Goal: Find contact information: Find contact information

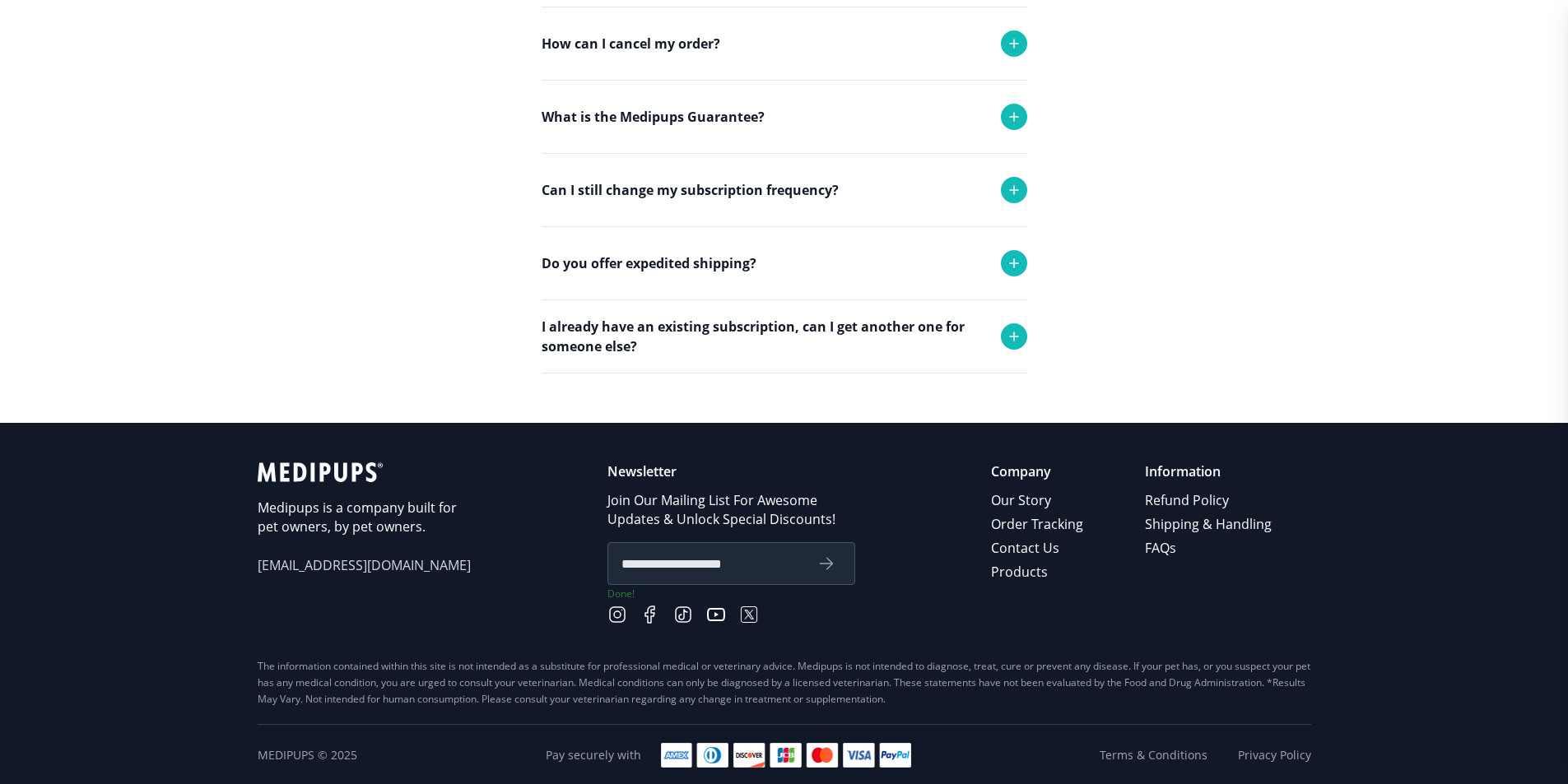
scroll to position [560, 0]
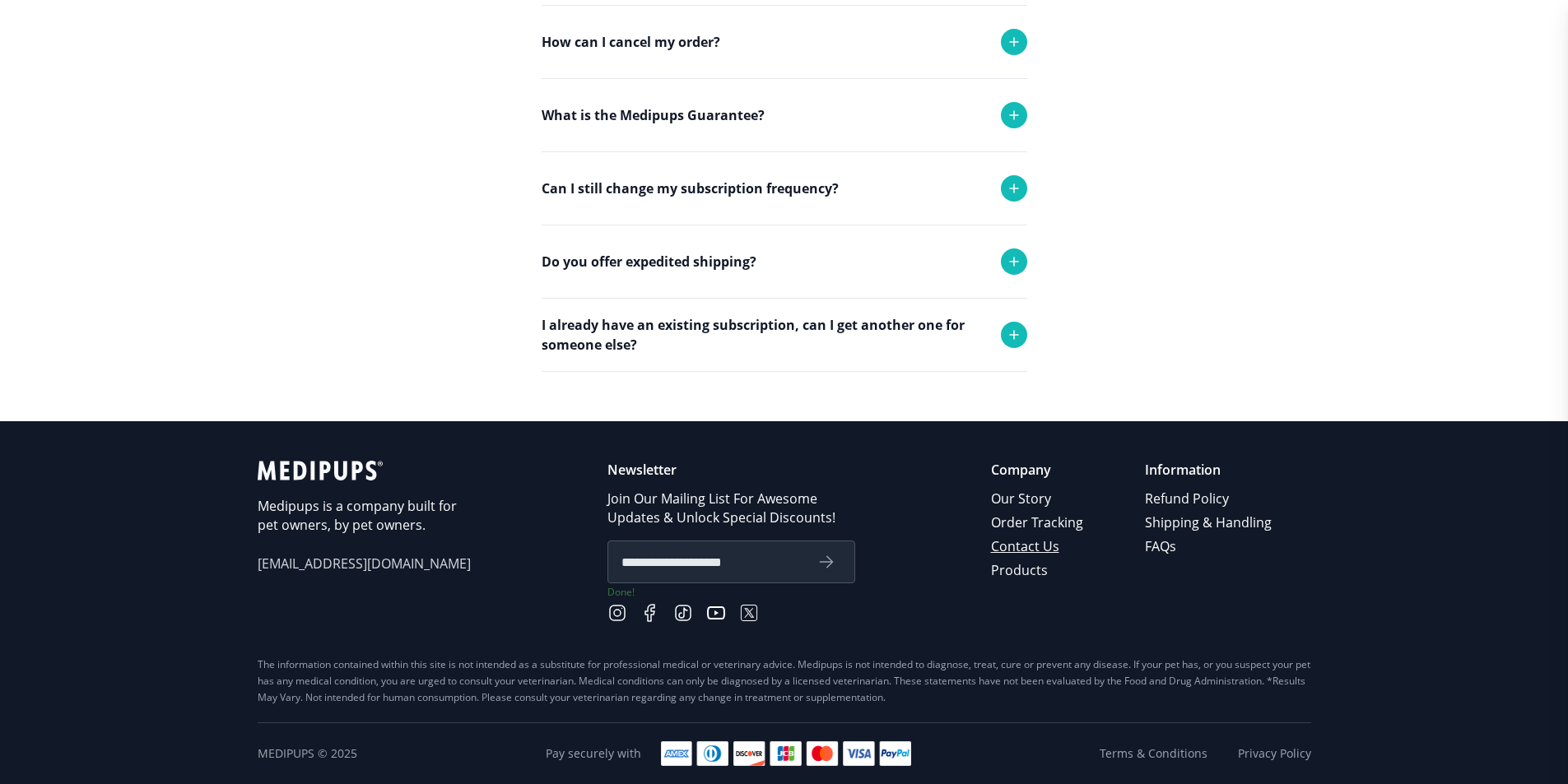
click at [1019, 550] on link "Contact Us" at bounding box center [1038, 546] width 95 height 24
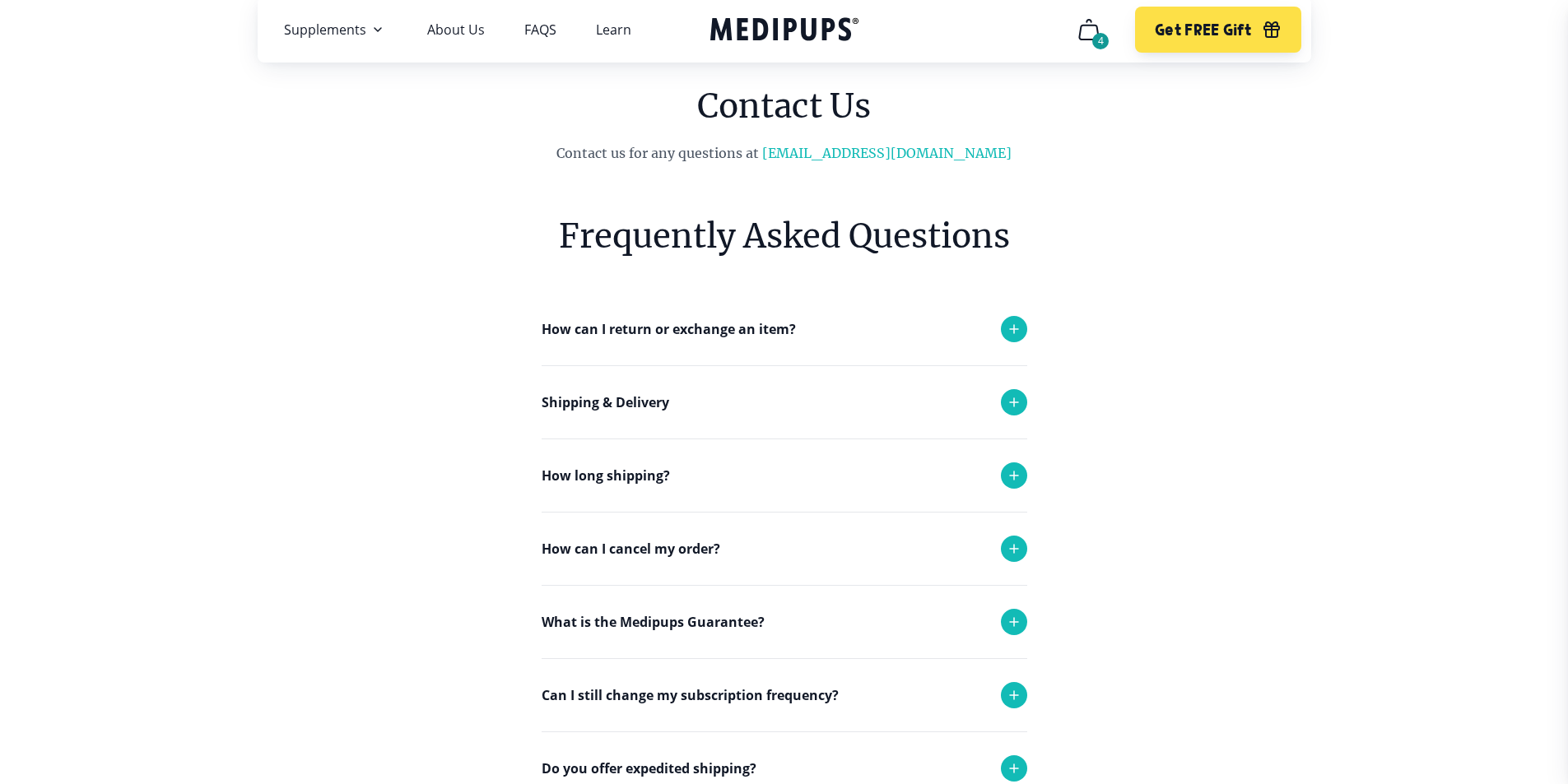
scroll to position [0, 0]
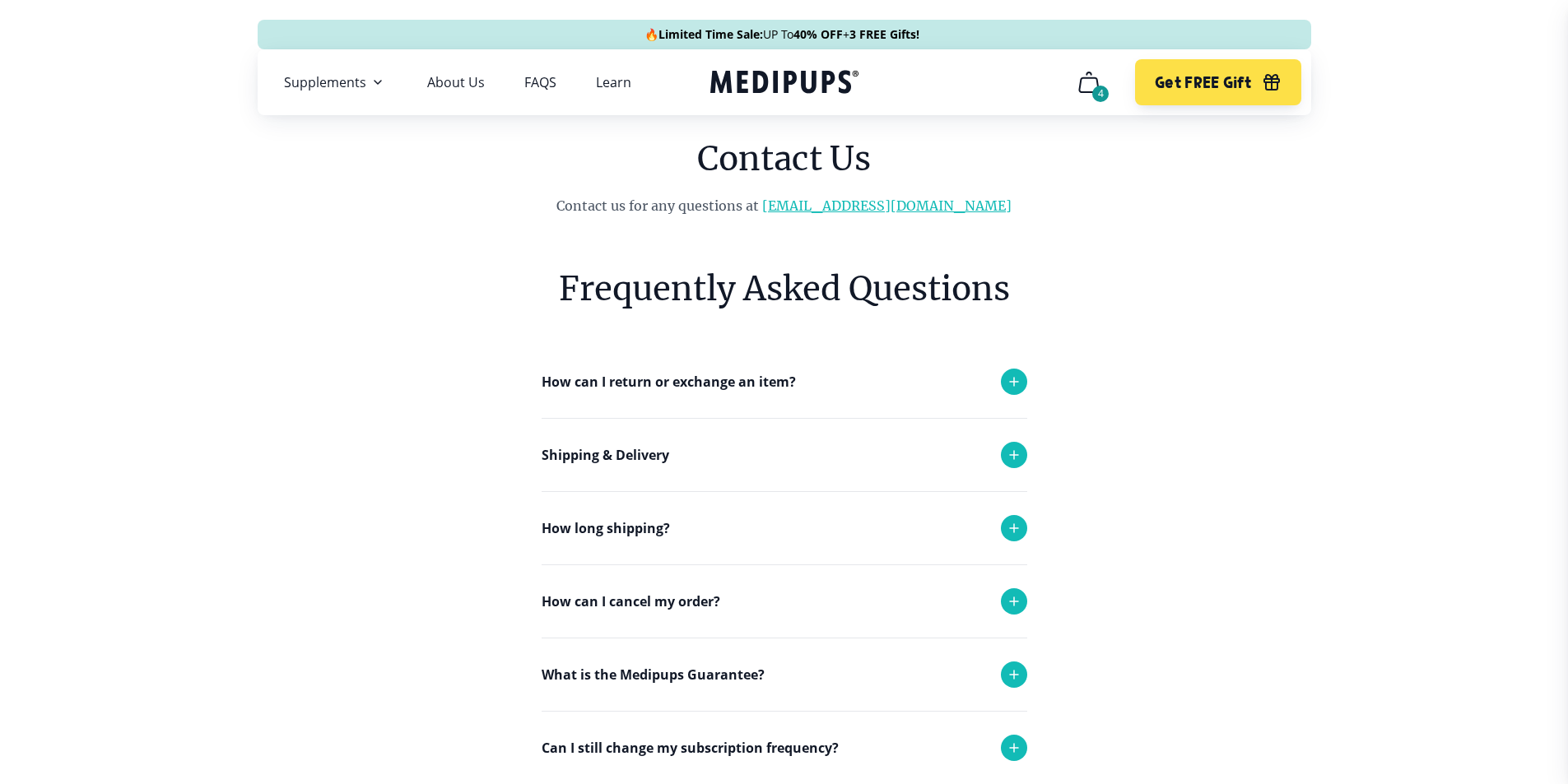
click at [907, 206] on link "[EMAIL_ADDRESS][DOMAIN_NAME]" at bounding box center [887, 205] width 249 height 16
drag, startPoint x: 968, startPoint y: 204, endPoint x: 809, endPoint y: 207, distance: 159.0
click at [803, 213] on p "Contact us for any questions at support@medipups.com" at bounding box center [784, 205] width 670 height 20
copy p "[EMAIL_ADDRESS][DOMAIN_NAME]"
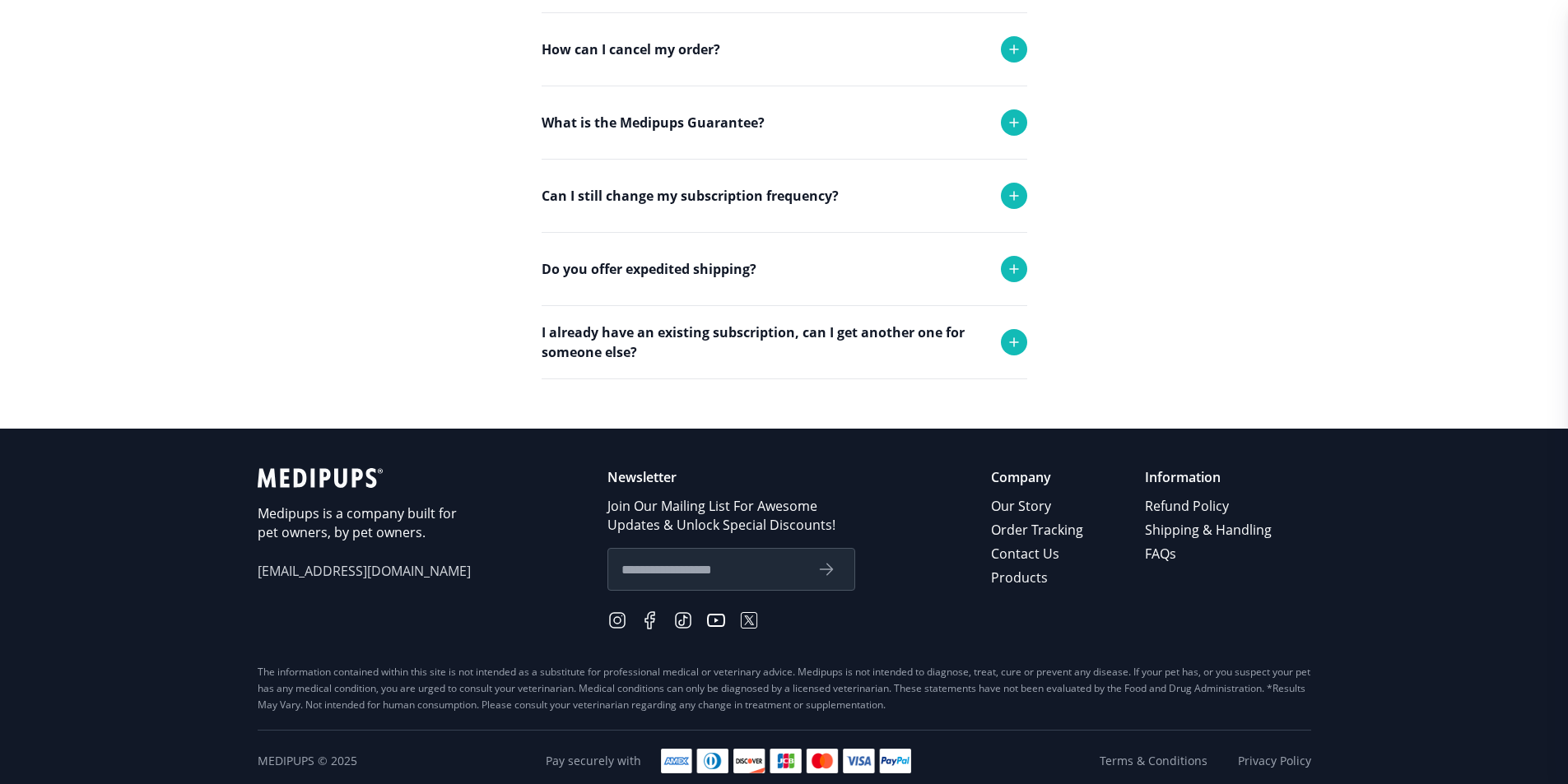
scroll to position [560, 0]
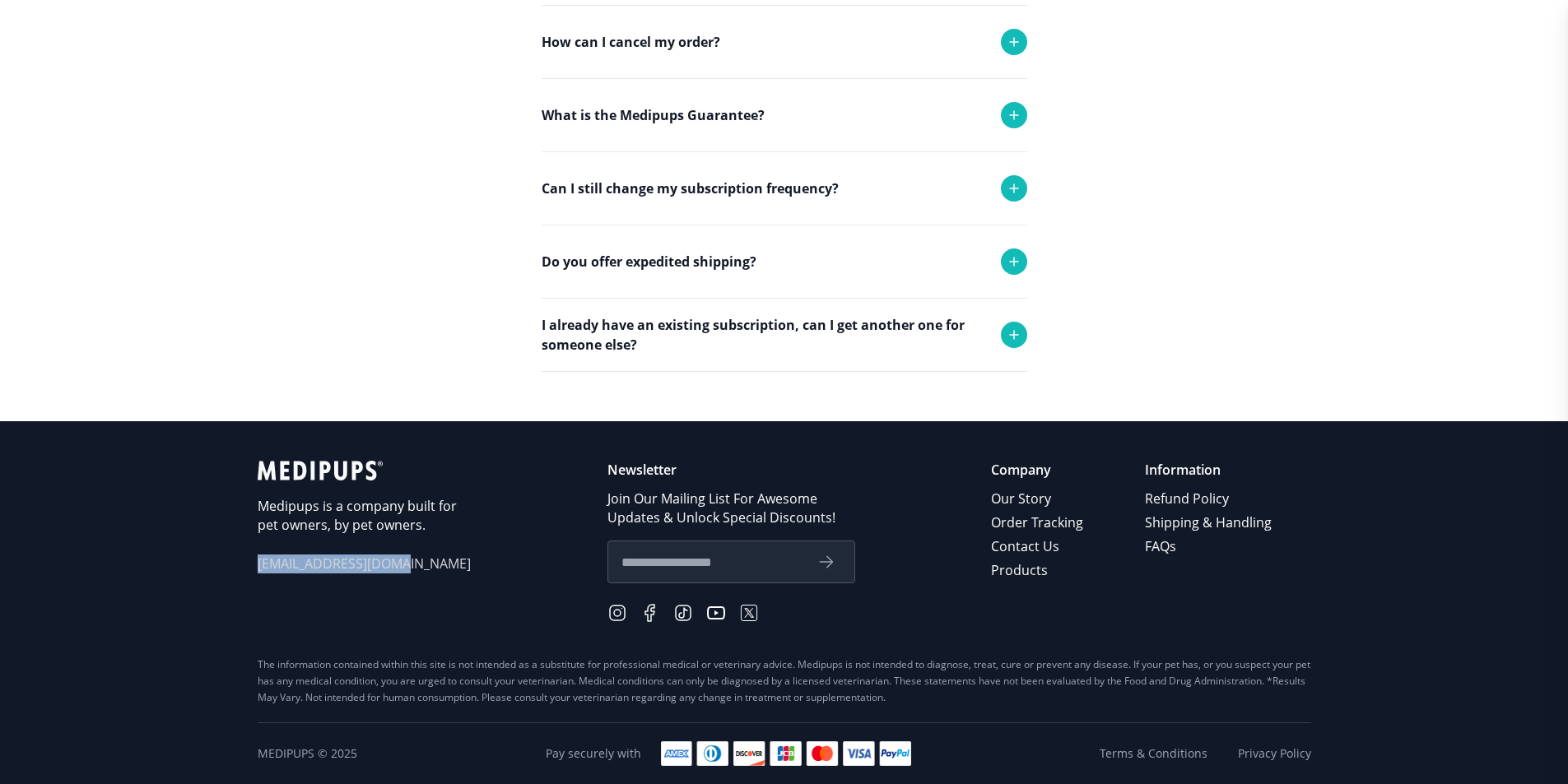
drag, startPoint x: 410, startPoint y: 564, endPoint x: 236, endPoint y: 542, distance: 175.4
click at [239, 547] on footer "Medipups is a company built for pet owners, by pet owners. support@medipups.com…" at bounding box center [784, 603] width 1568 height 363
copy span "[EMAIL_ADDRESS][DOMAIN_NAME]"
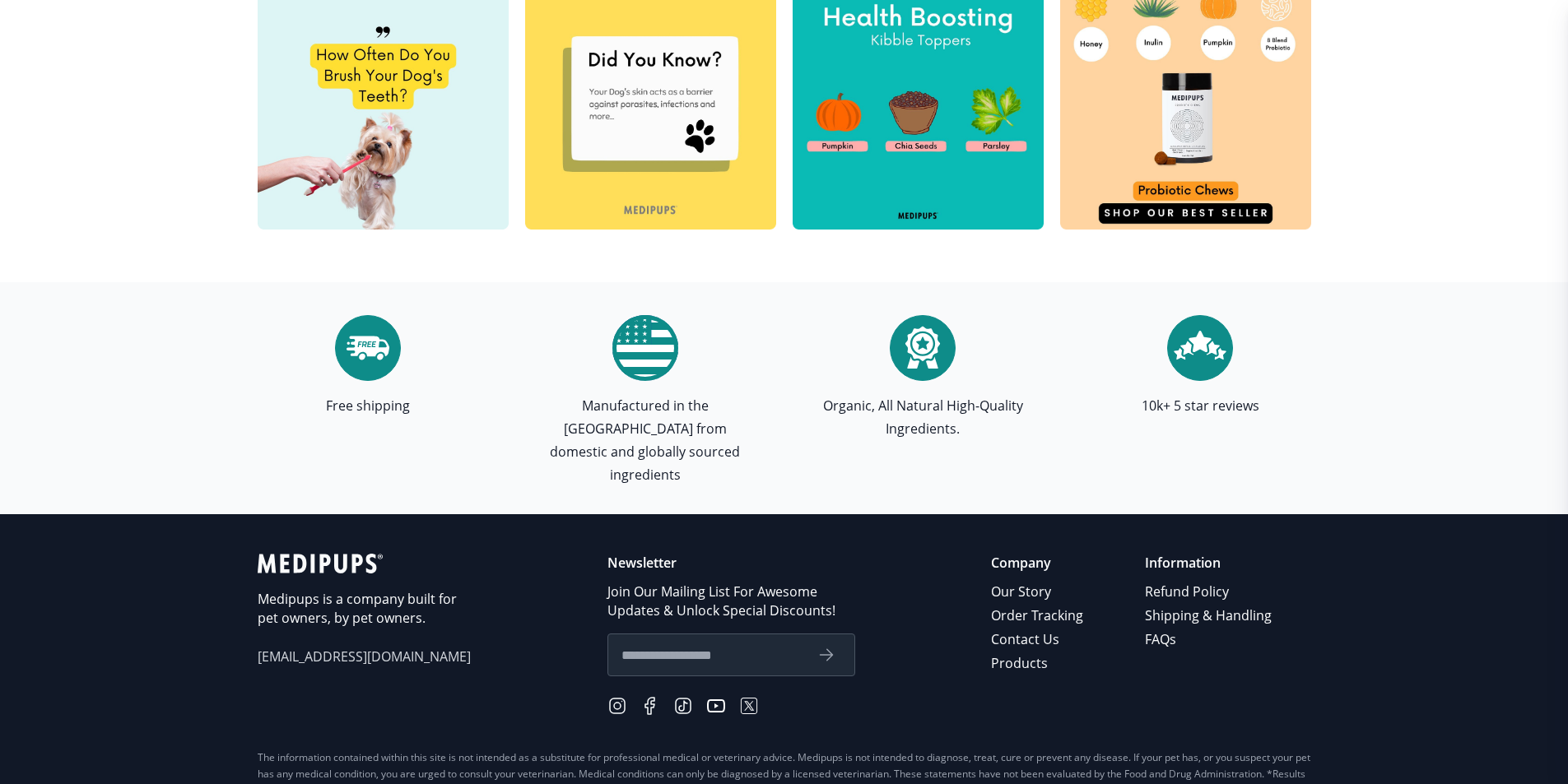
scroll to position [4679, 0]
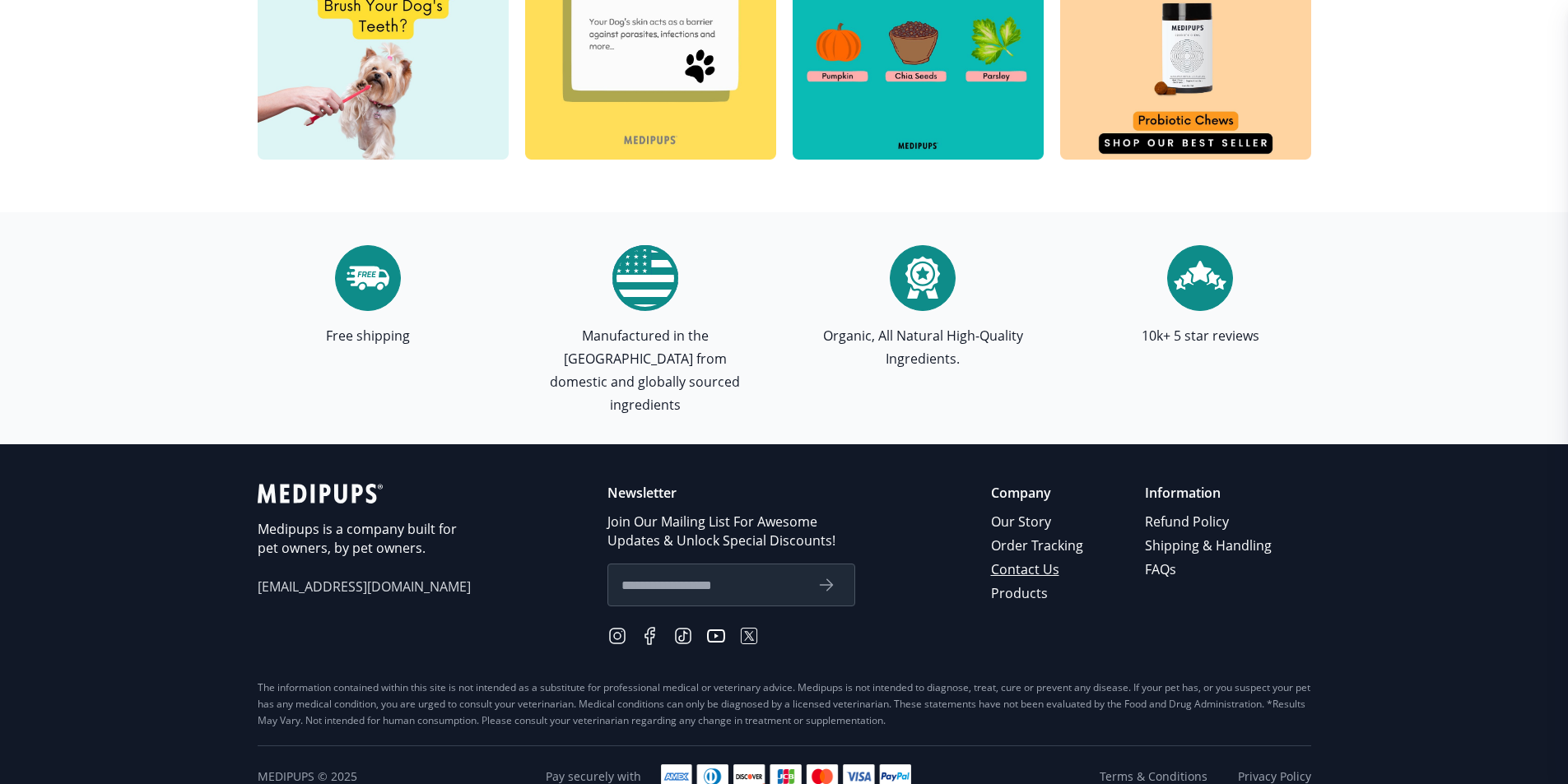
click at [1047, 558] on link "Contact Us" at bounding box center [1038, 569] width 95 height 24
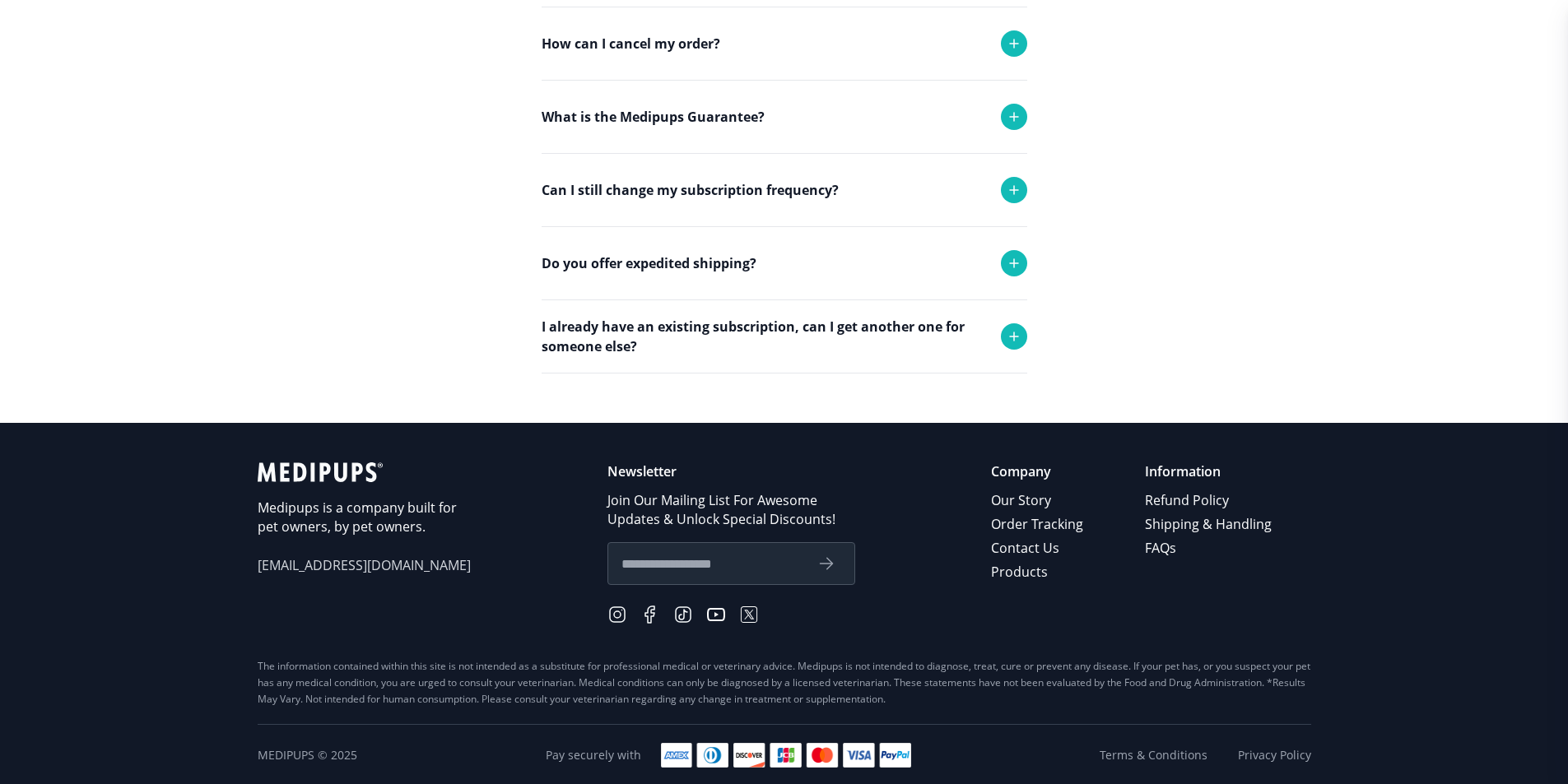
scroll to position [560, 0]
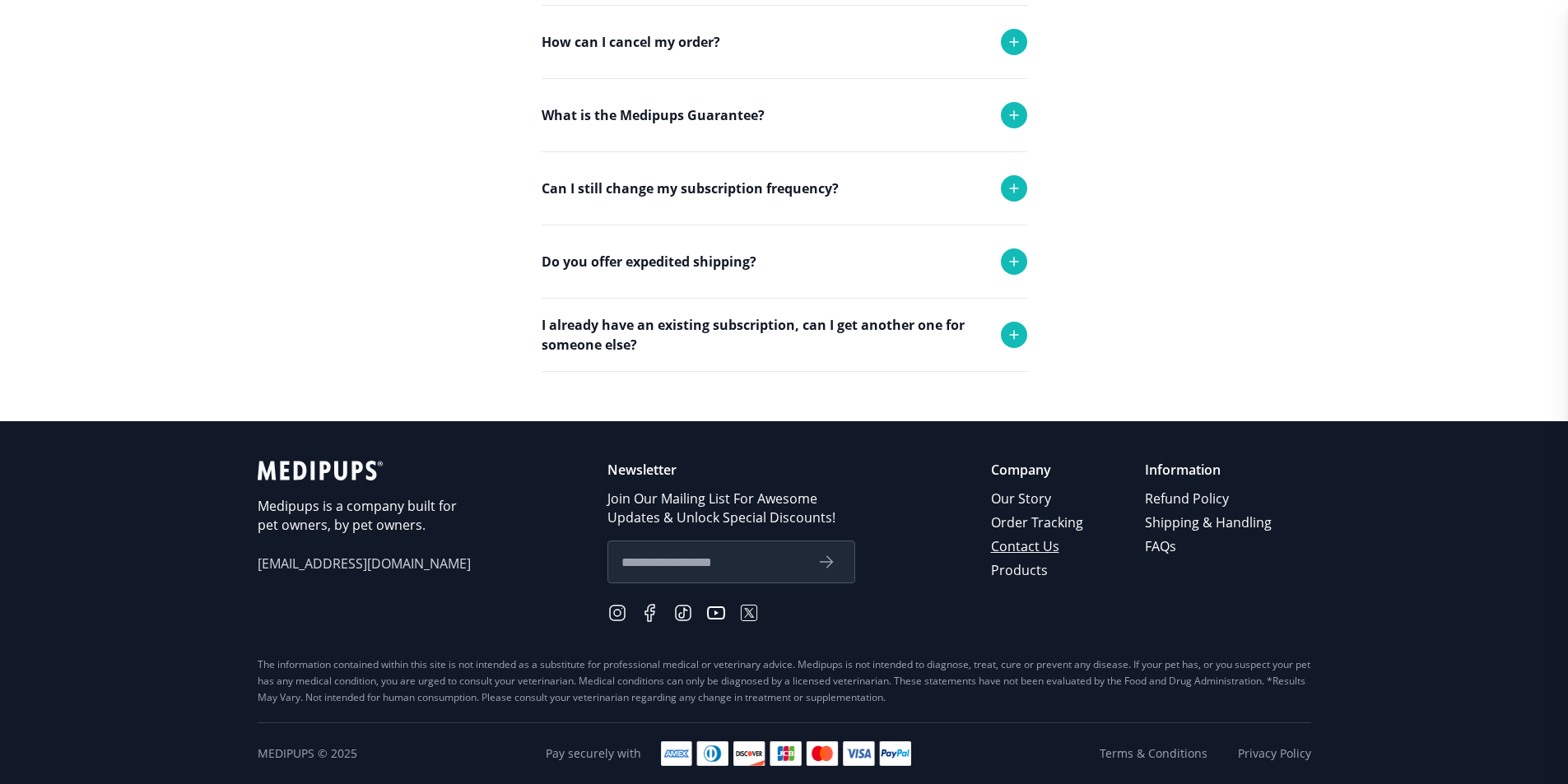
click at [1040, 547] on link "Contact Us" at bounding box center [1038, 546] width 95 height 24
drag, startPoint x: 410, startPoint y: 562, endPoint x: 257, endPoint y: 567, distance: 153.1
click at [258, 567] on span "[EMAIL_ADDRESS][DOMAIN_NAME]" at bounding box center [364, 565] width 214 height 19
copy span "[EMAIL_ADDRESS][DOMAIN_NAME]"
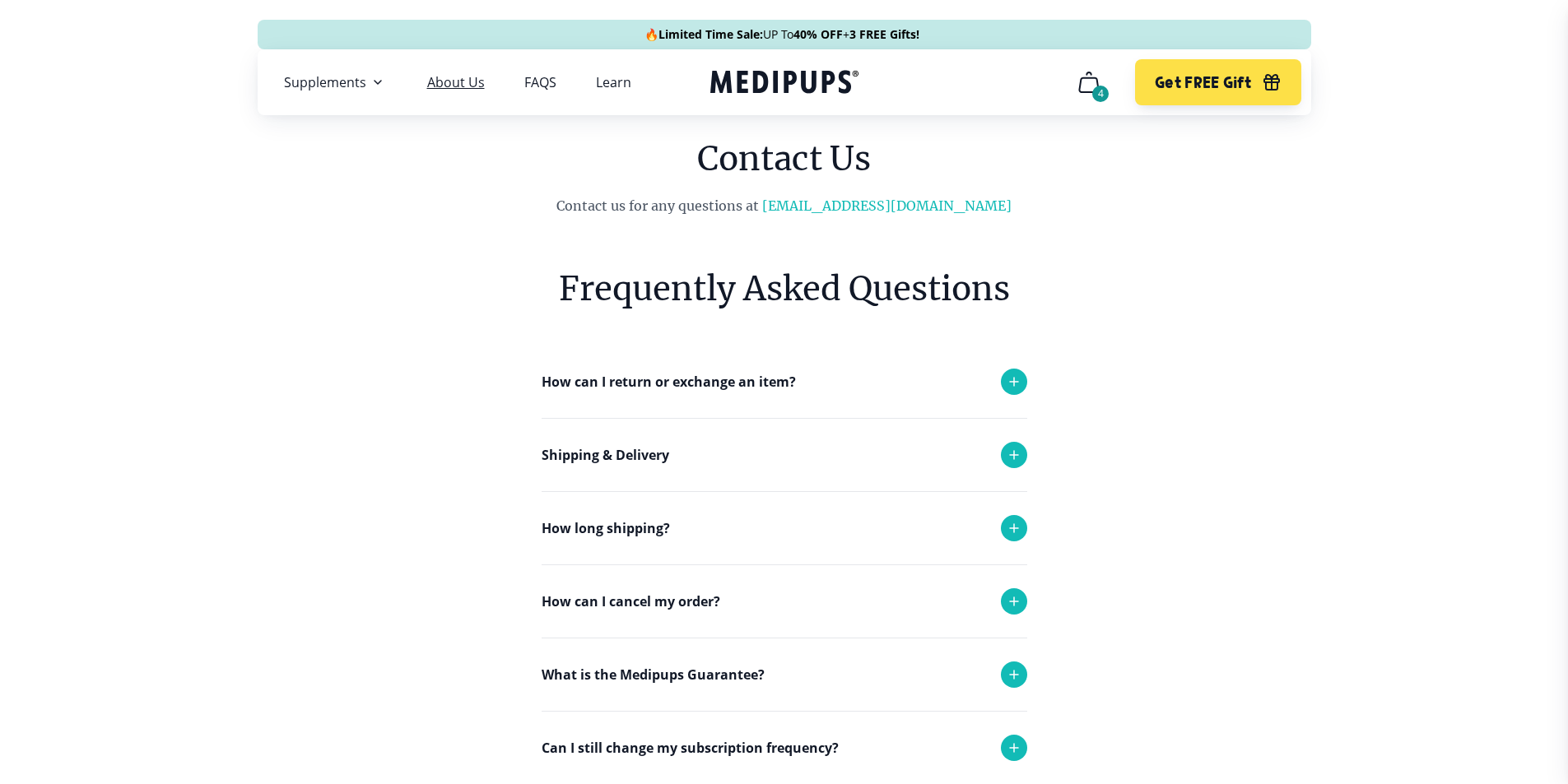
click at [446, 79] on link "About Us" at bounding box center [456, 81] width 58 height 16
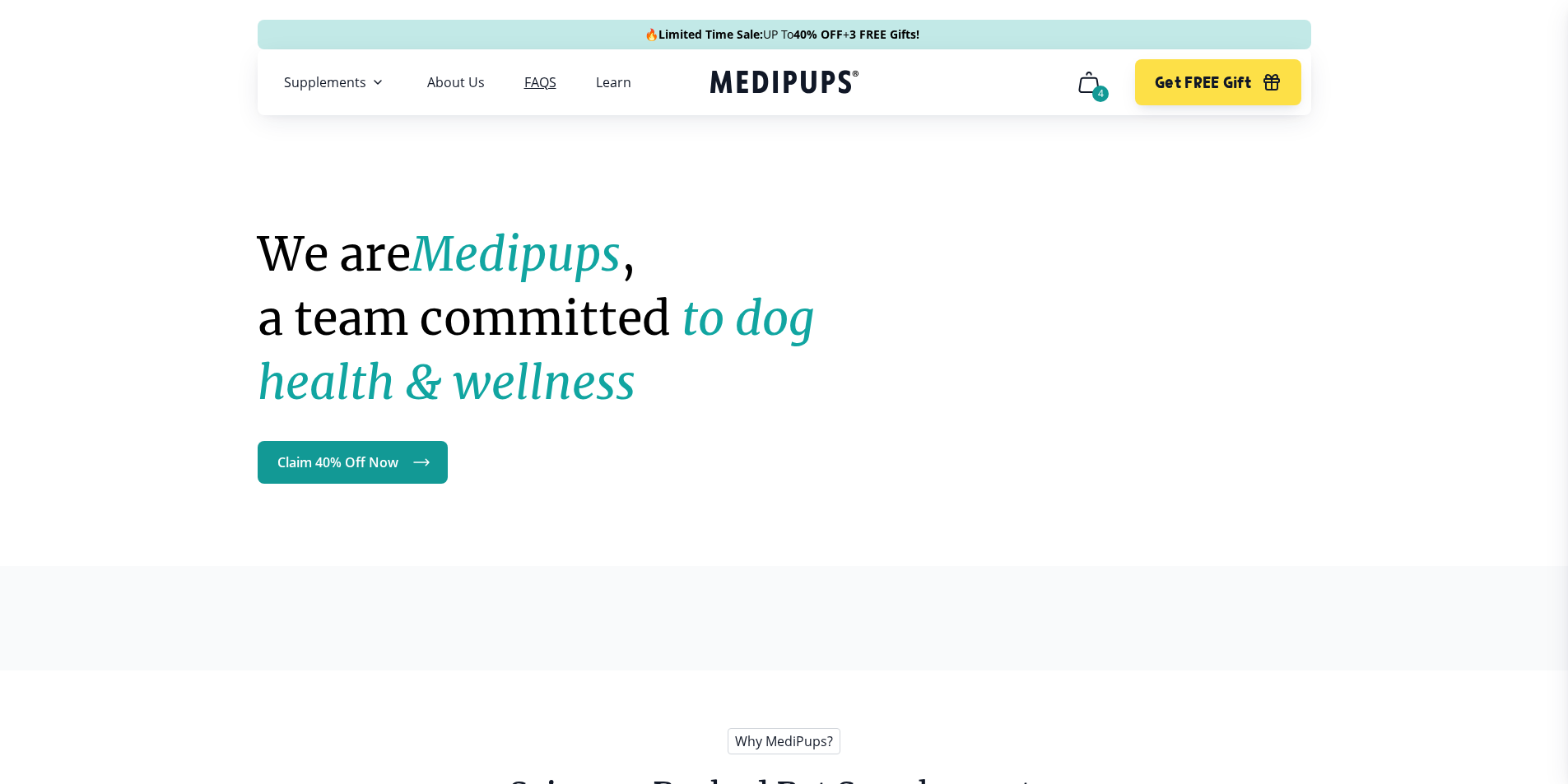
click at [534, 85] on link "FAQS" at bounding box center [540, 81] width 32 height 16
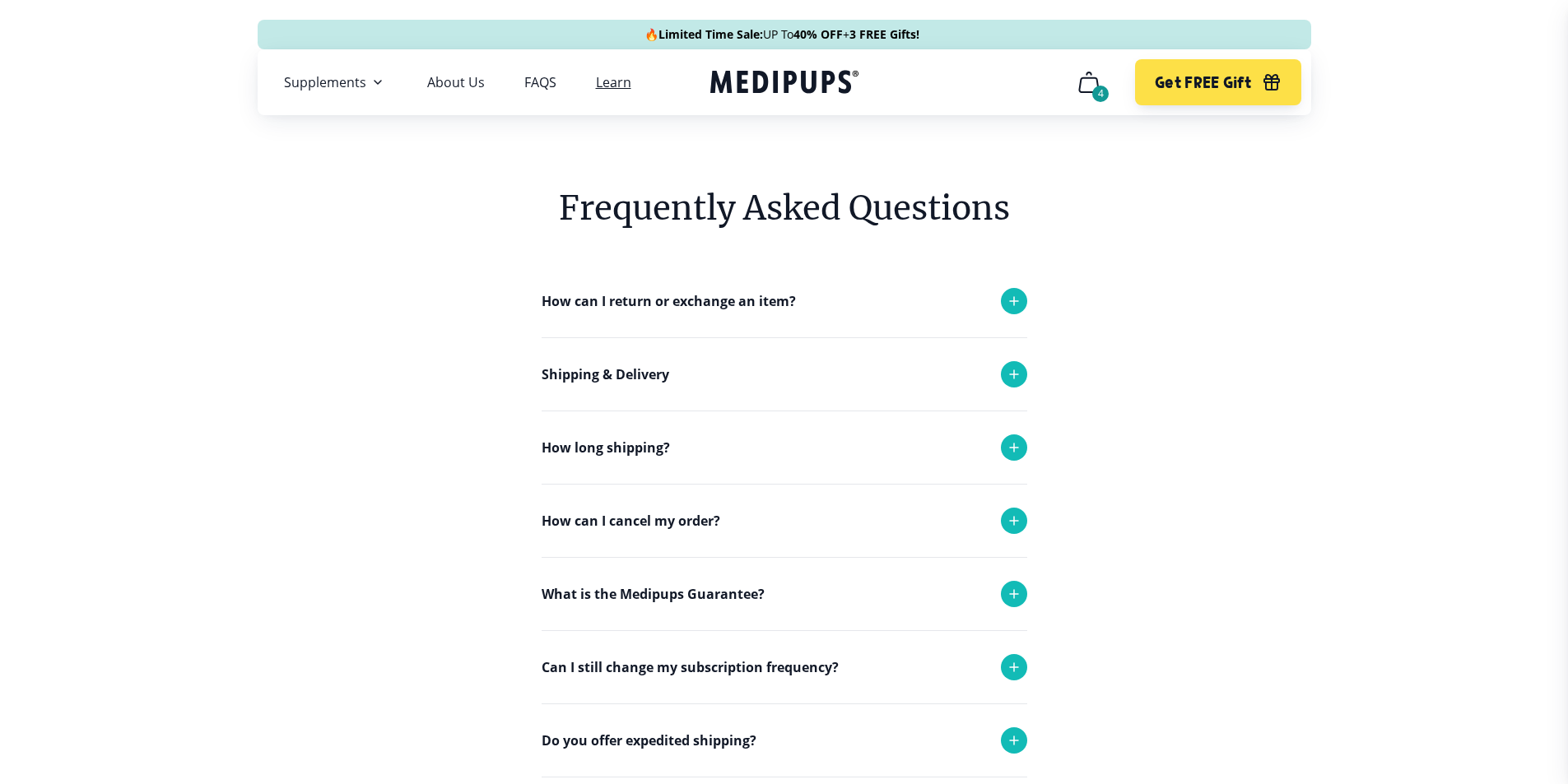
click at [611, 86] on link "Learn" at bounding box center [613, 81] width 35 height 16
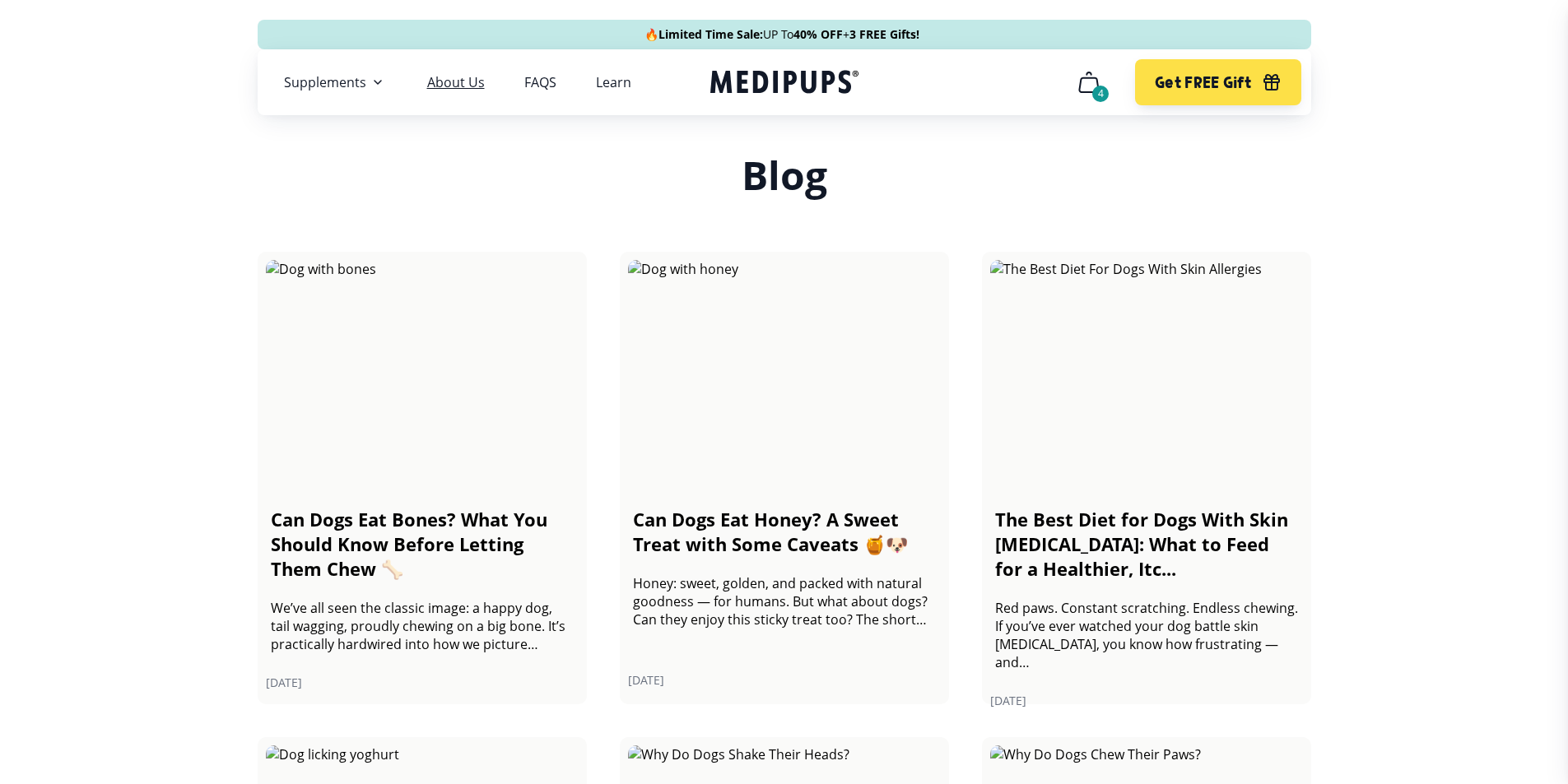
click at [459, 84] on link "About Us" at bounding box center [456, 81] width 58 height 16
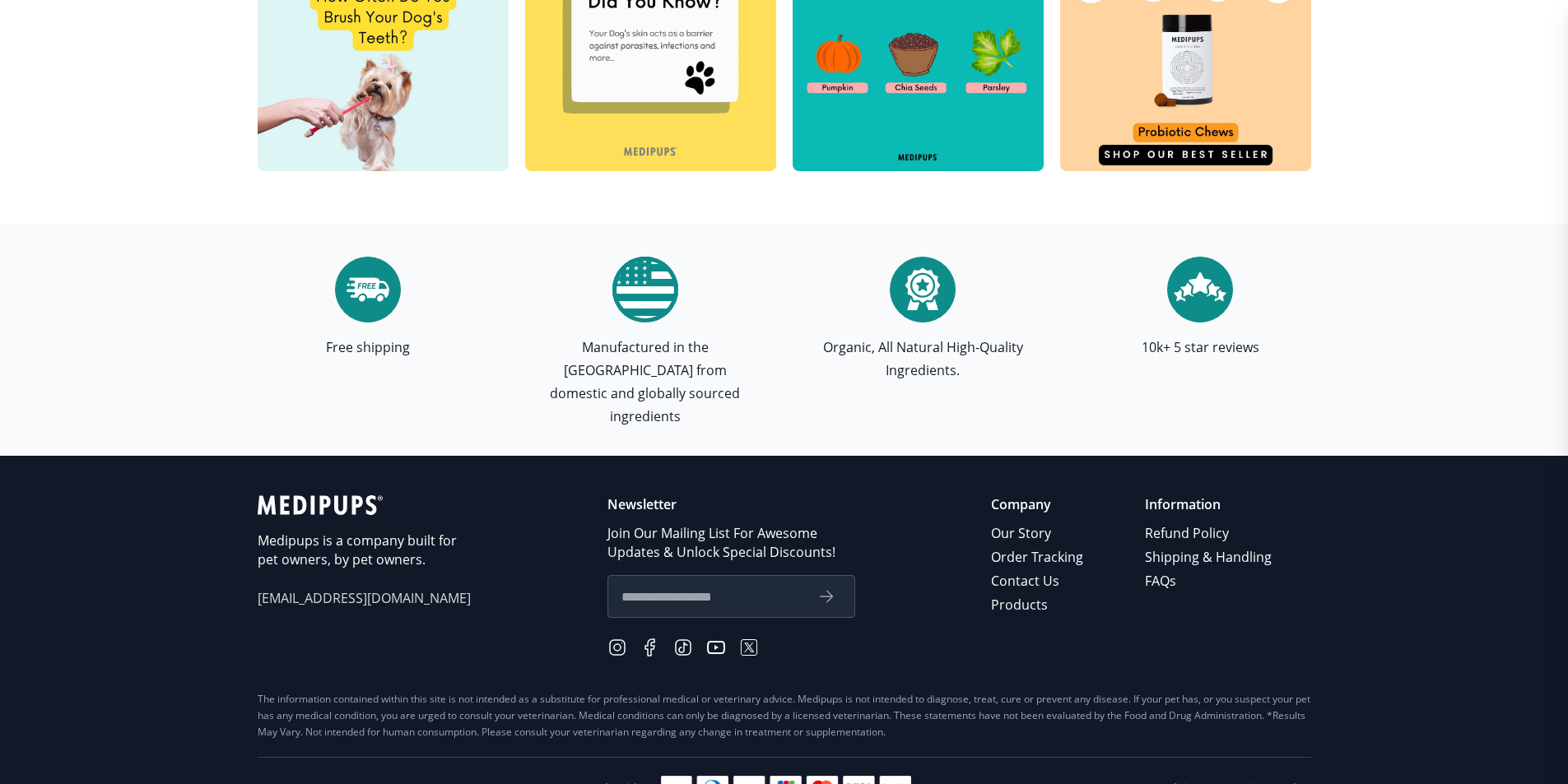
scroll to position [4679, 0]
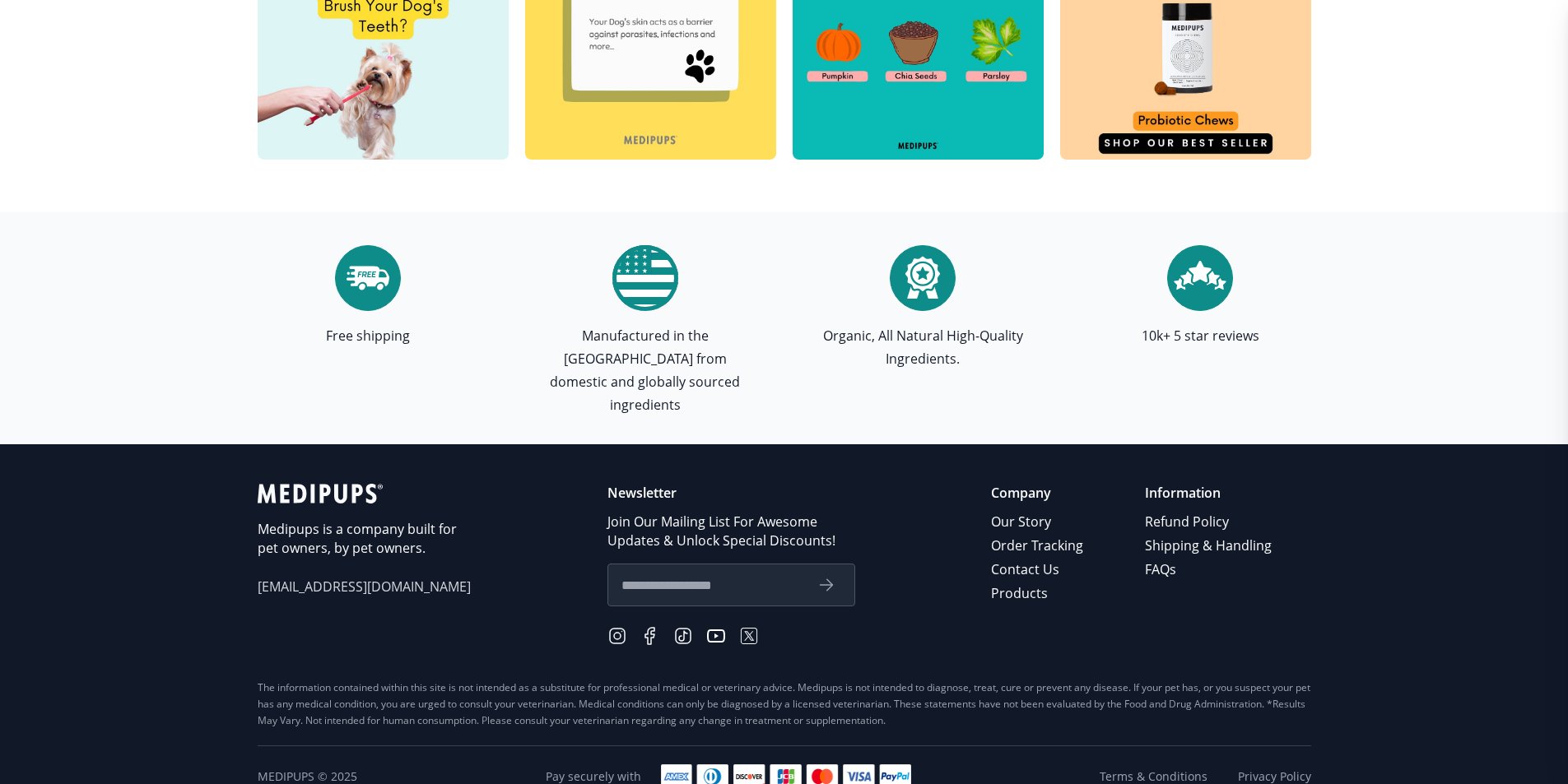
click at [731, 574] on input "text" at bounding box center [712, 585] width 182 height 21
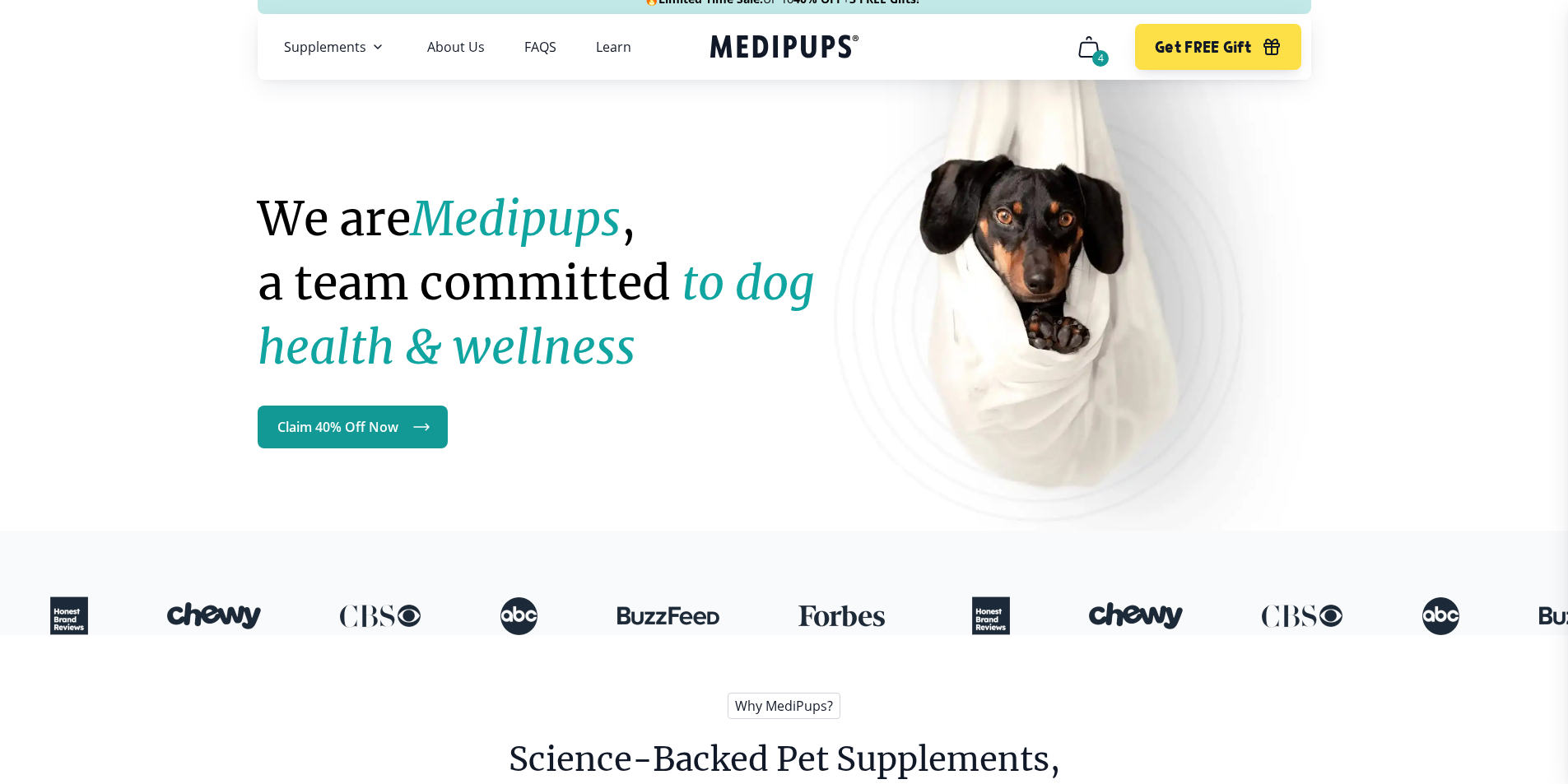
scroll to position [0, 0]
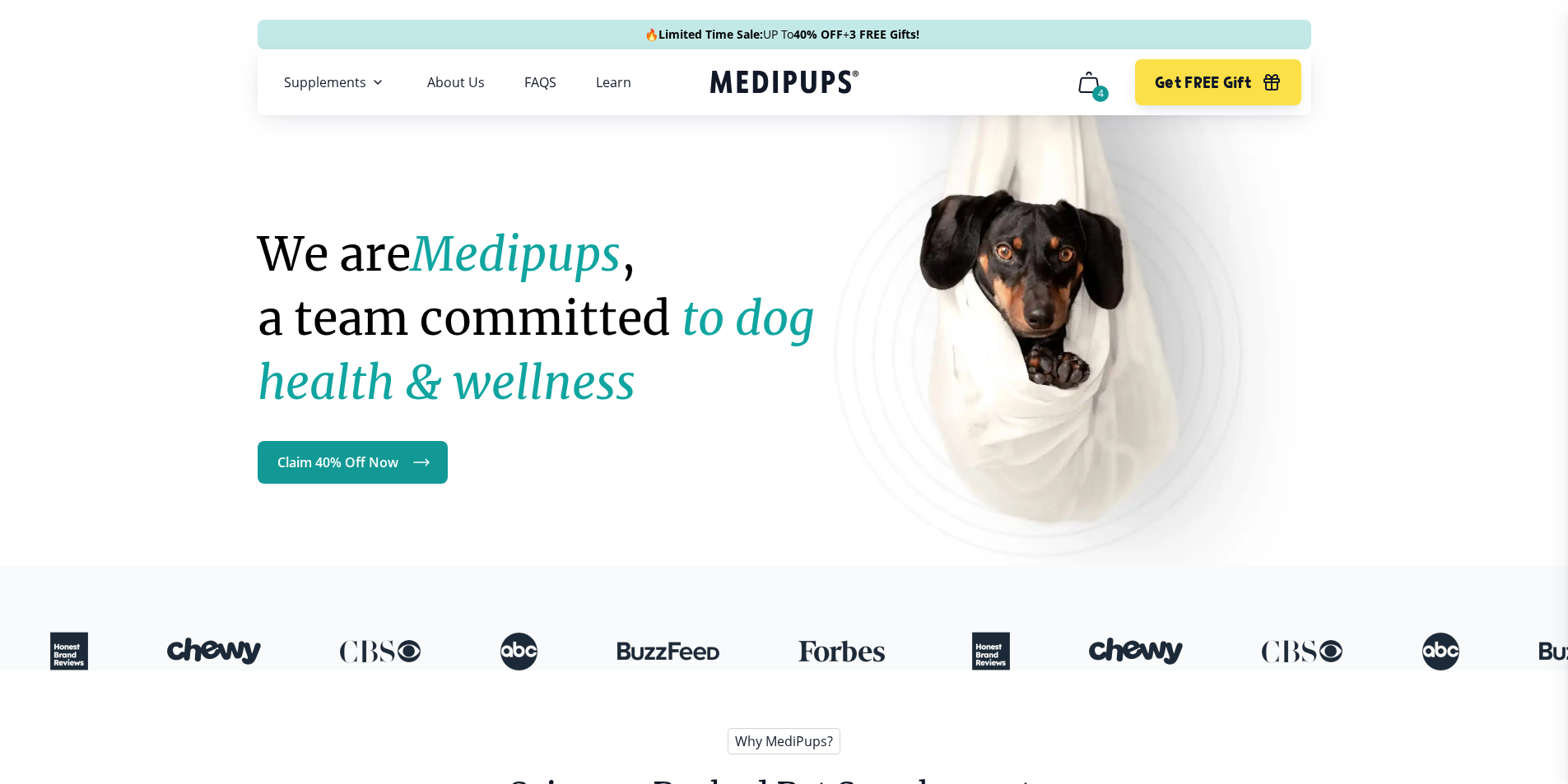
click at [1101, 92] on div "4" at bounding box center [1099, 93] width 16 height 16
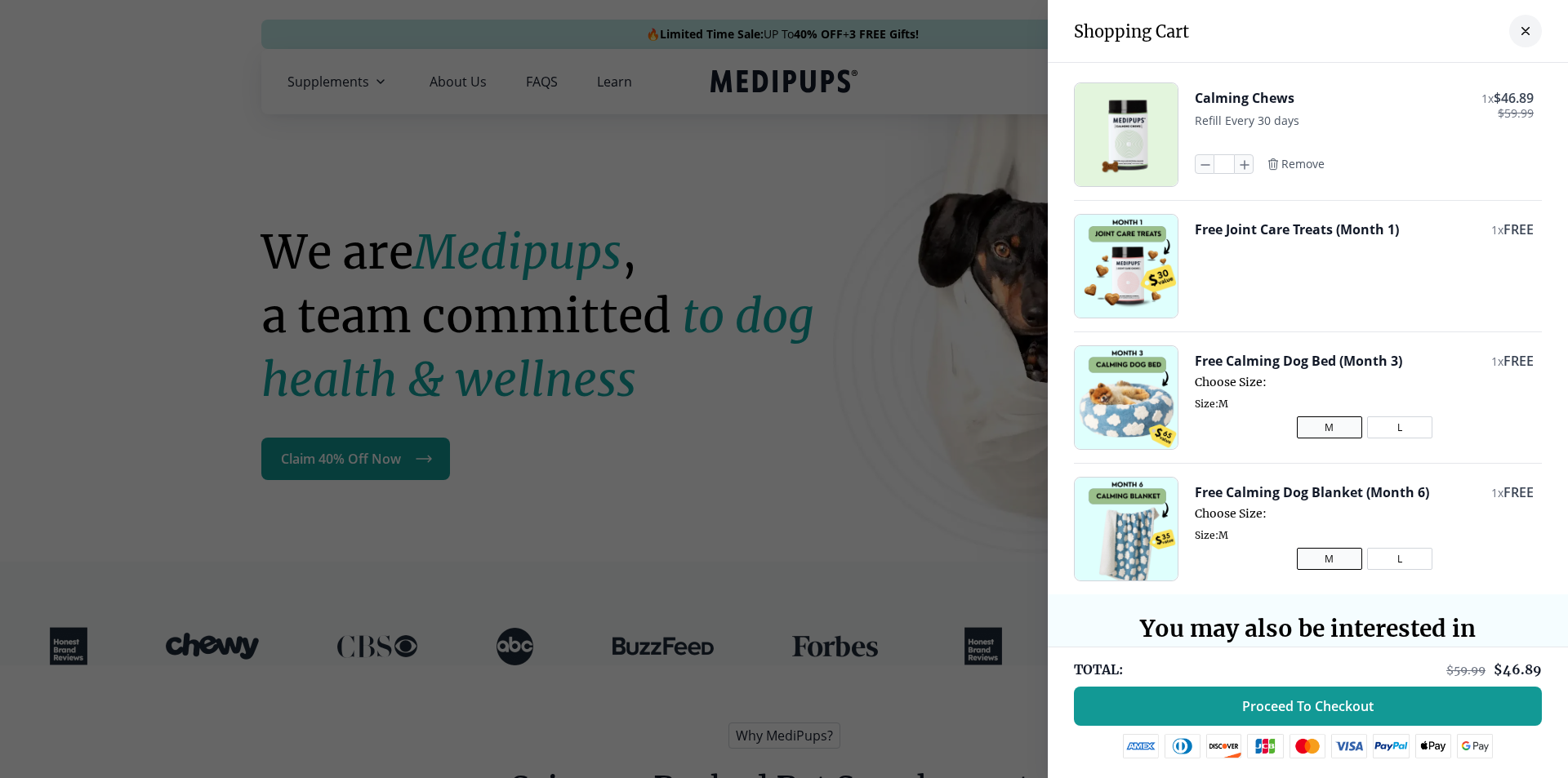
click at [0, 122] on div at bounding box center [784, 389] width 1568 height 778
